Goal: Task Accomplishment & Management: Use online tool/utility

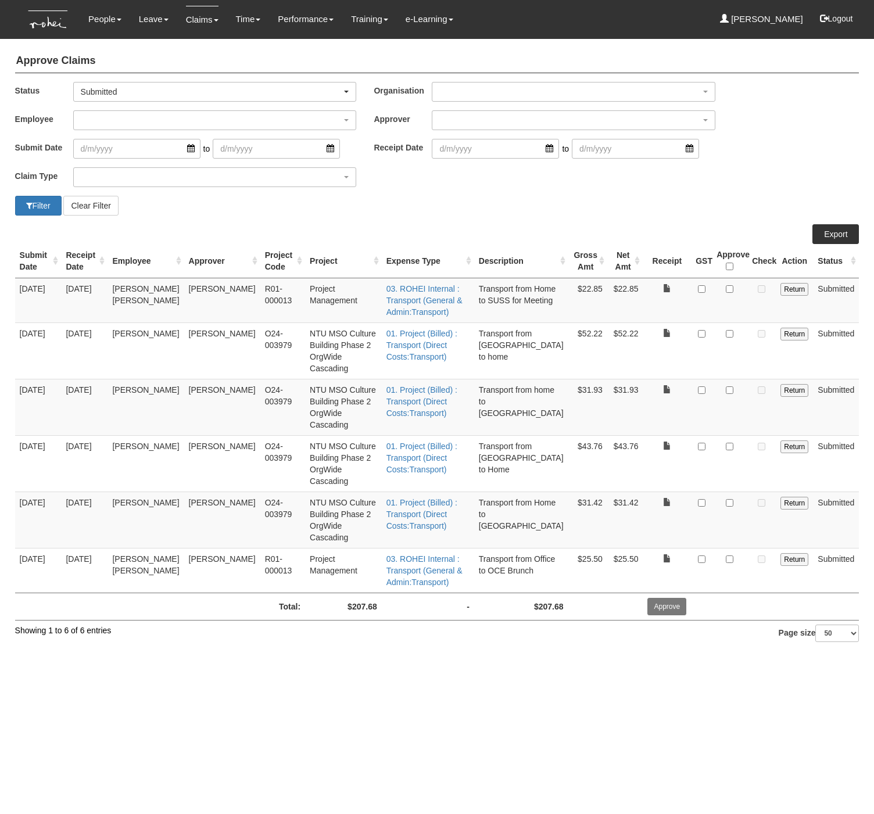
select select "50"
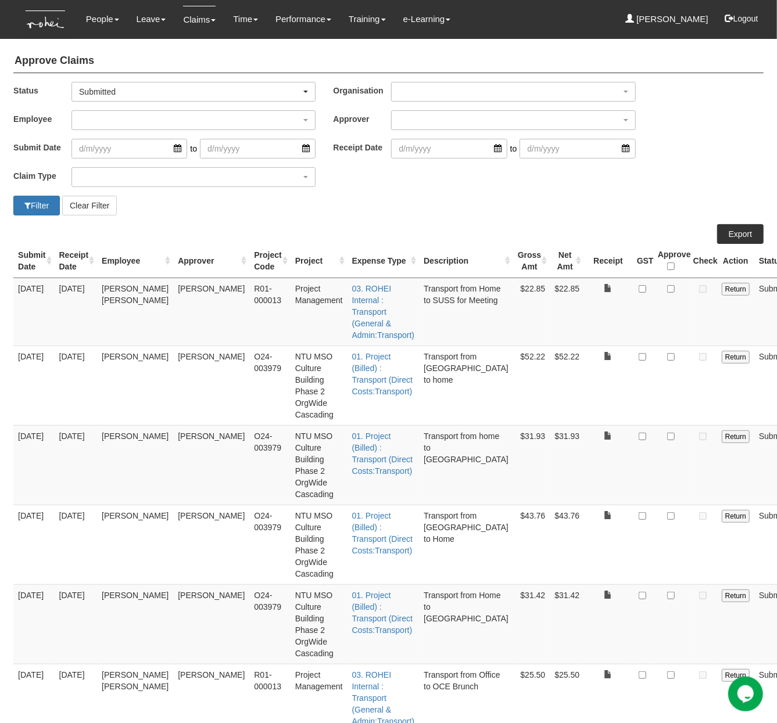
click at [472, 214] on div "Filter Clear Filter" at bounding box center [388, 206] width 767 height 20
click at [667, 286] on input "checkbox" at bounding box center [671, 289] width 8 height 8
checkbox input "true"
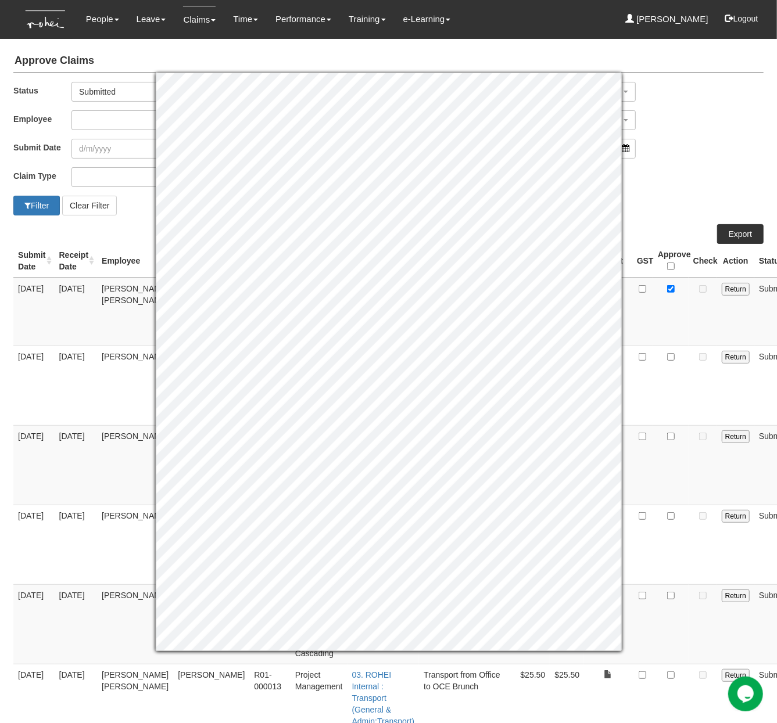
click at [670, 192] on div "Claim Type (01) Personal Reimbursement (02) Advance Disbursement (03) Daniel's …" at bounding box center [388, 181] width 767 height 28
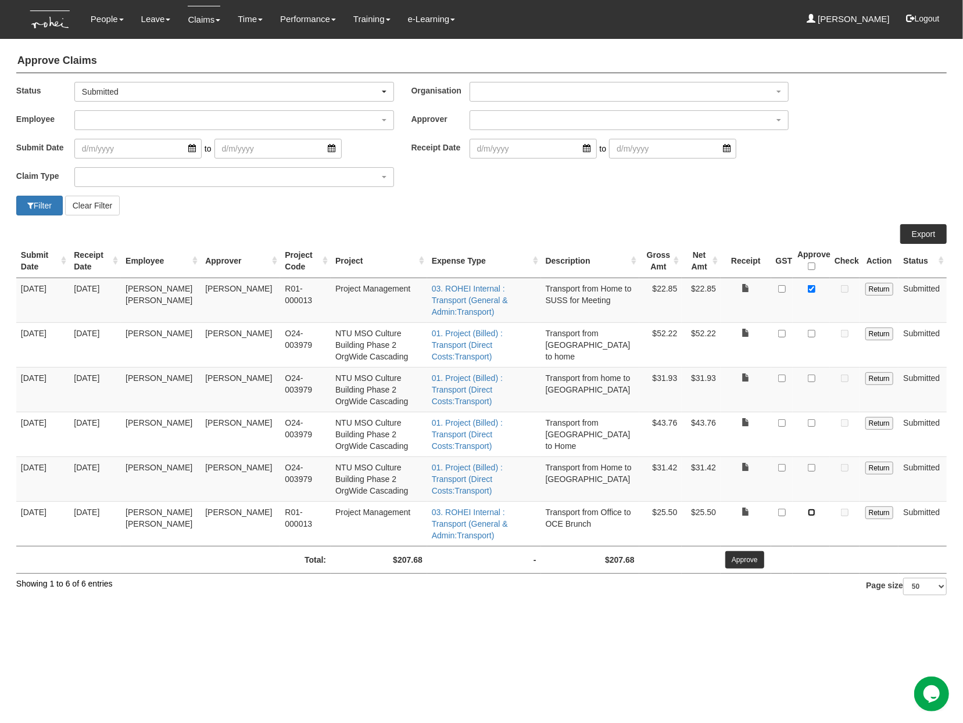
click at [808, 509] on input "checkbox" at bounding box center [812, 513] width 8 height 8
checkbox input "true"
click at [808, 457] on td at bounding box center [810, 479] width 37 height 45
click at [808, 464] on input "checkbox" at bounding box center [812, 468] width 8 height 8
checkbox input "true"
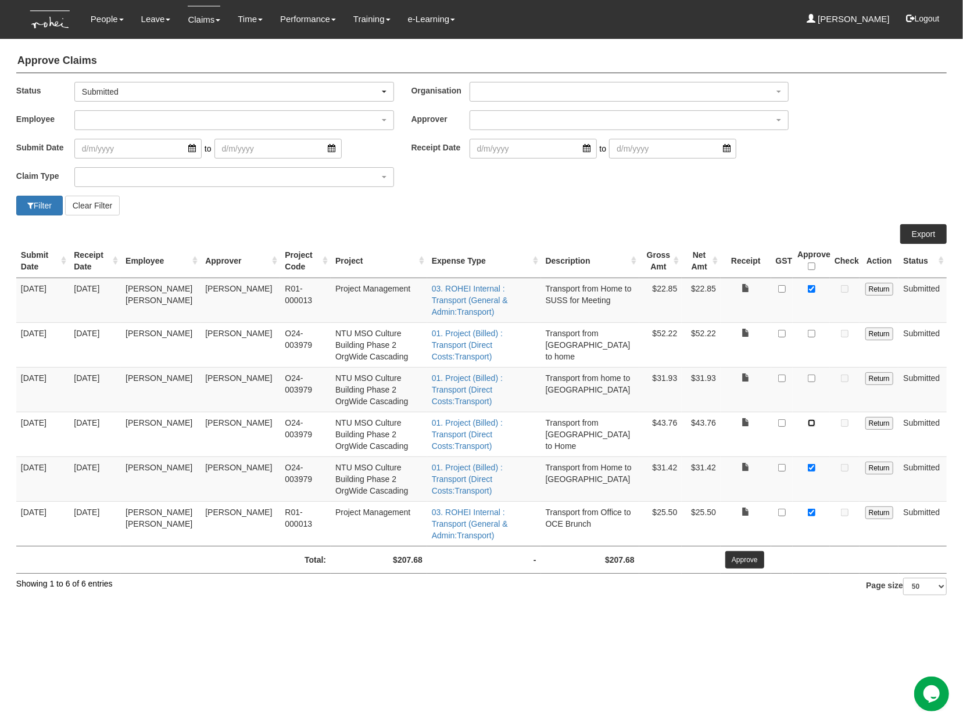
click at [808, 419] on input "checkbox" at bounding box center [812, 423] width 8 height 8
checkbox input "true"
click at [808, 375] on input "checkbox" at bounding box center [812, 379] width 8 height 8
checkbox input "true"
click at [808, 330] on input "checkbox" at bounding box center [812, 334] width 8 height 8
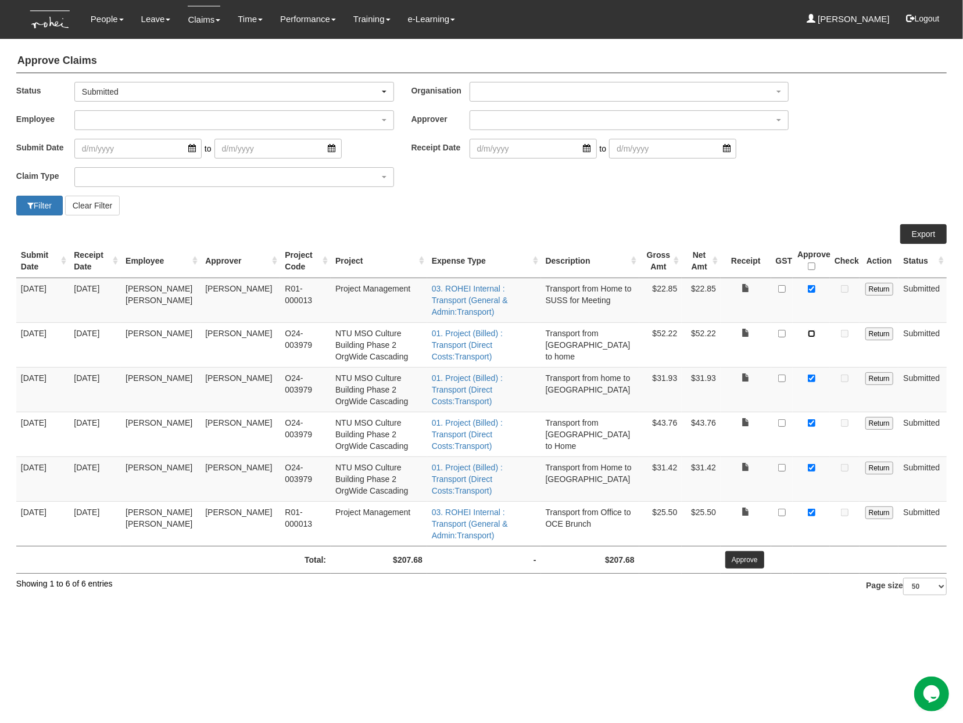
checkbox input "true"
click at [737, 551] on input "Approve" at bounding box center [744, 559] width 39 height 17
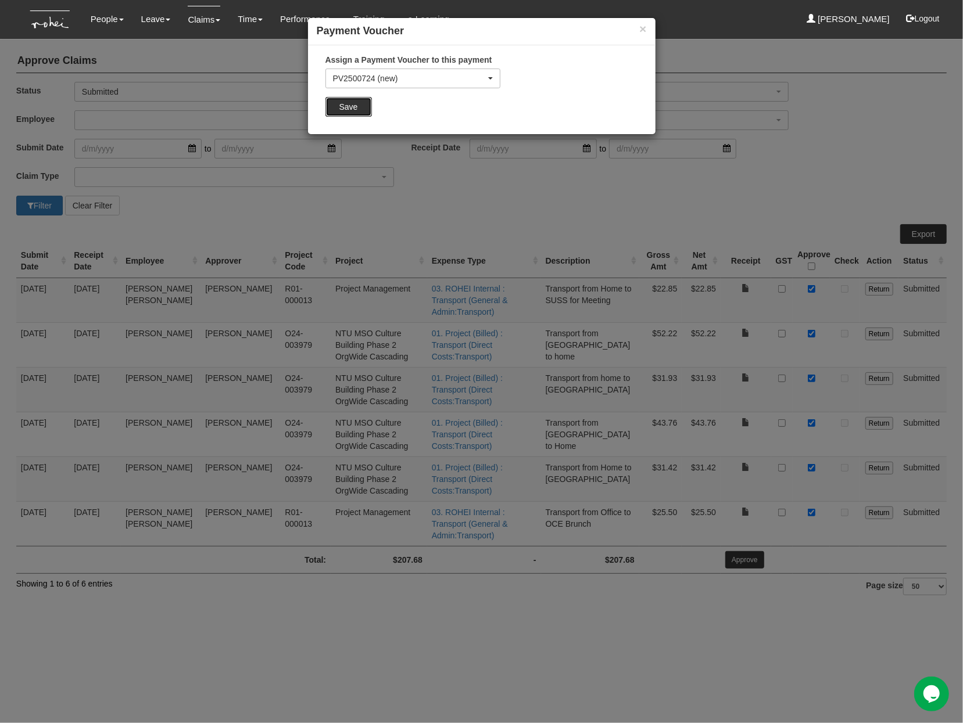
click at [349, 115] on input "Save" at bounding box center [348, 107] width 46 height 20
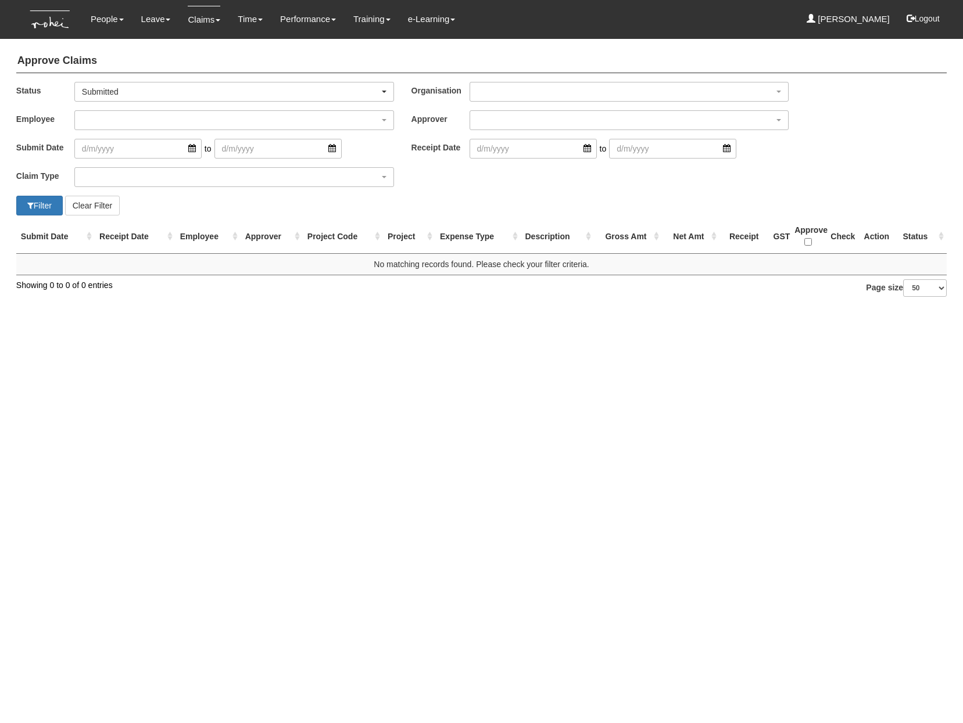
select select "50"
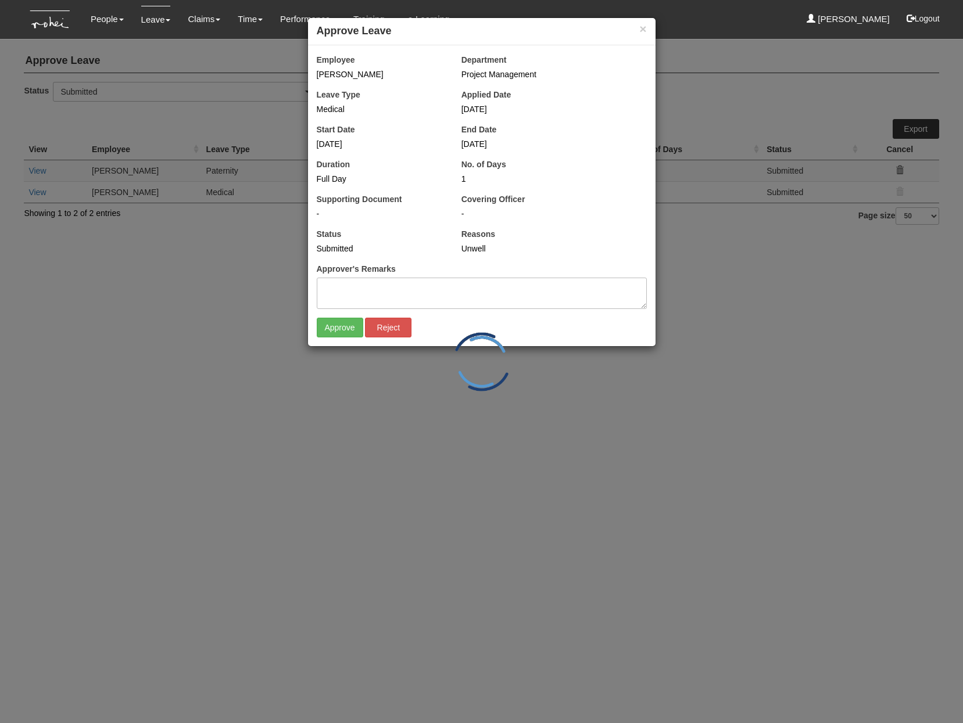
select select "50"
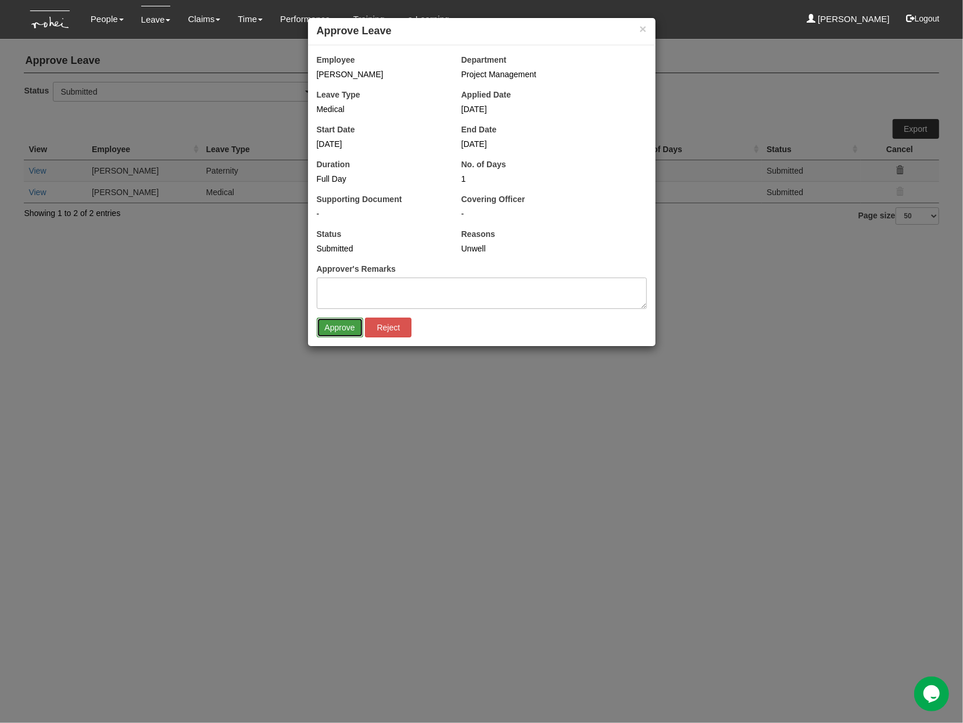
click at [335, 330] on input "Approve" at bounding box center [340, 328] width 46 height 20
select select "50"
